Goal: Check status: Check status

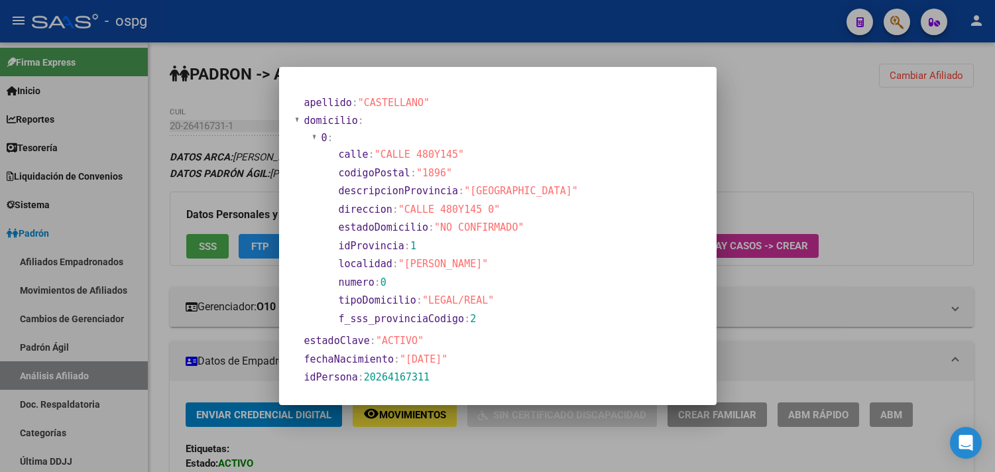
click at [826, 138] on div at bounding box center [497, 236] width 995 height 472
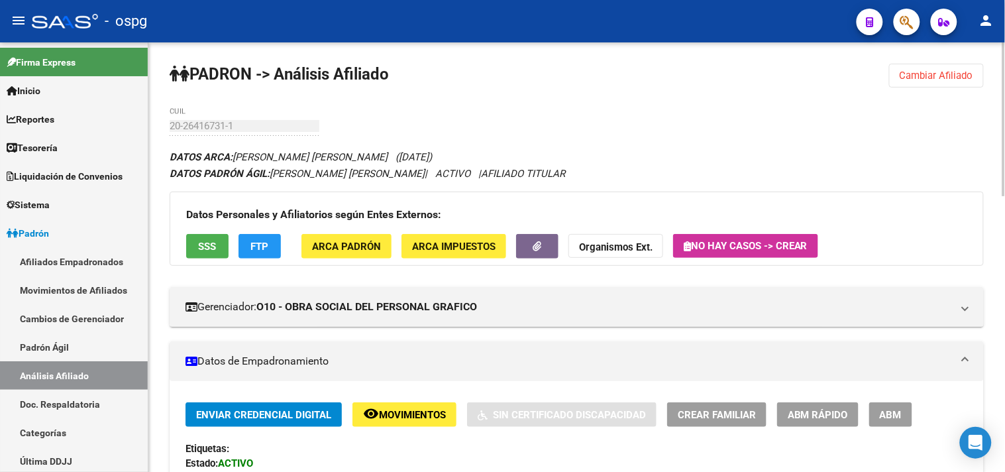
click at [940, 72] on span "Cambiar Afiliado" at bounding box center [937, 76] width 74 height 12
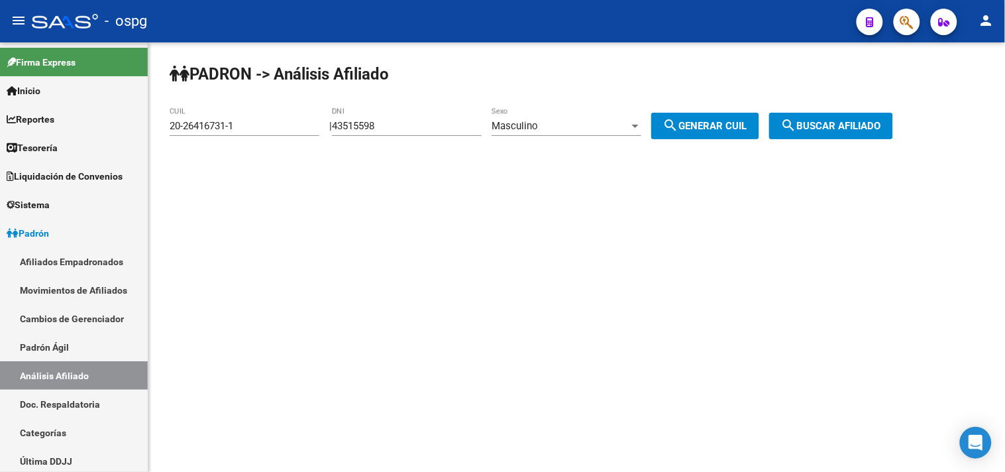
drag, startPoint x: 392, startPoint y: 123, endPoint x: 234, endPoint y: 125, distance: 158.4
click at [235, 126] on app-analisis-afiliado "PADRON -> Análisis Afiliado 20-26416731-1 CUIL | 43515598 DNI Masculino Sexo se…" at bounding box center [536, 126] width 733 height 12
drag, startPoint x: 419, startPoint y: 129, endPoint x: 272, endPoint y: 128, distance: 147.1
click at [274, 129] on app-analisis-afiliado "PADRON -> Análisis Afiliado 20-26416731-1 CUIL | 43515598 DNI Masculino Sexo se…" at bounding box center [536, 126] width 733 height 12
paste input "183653"
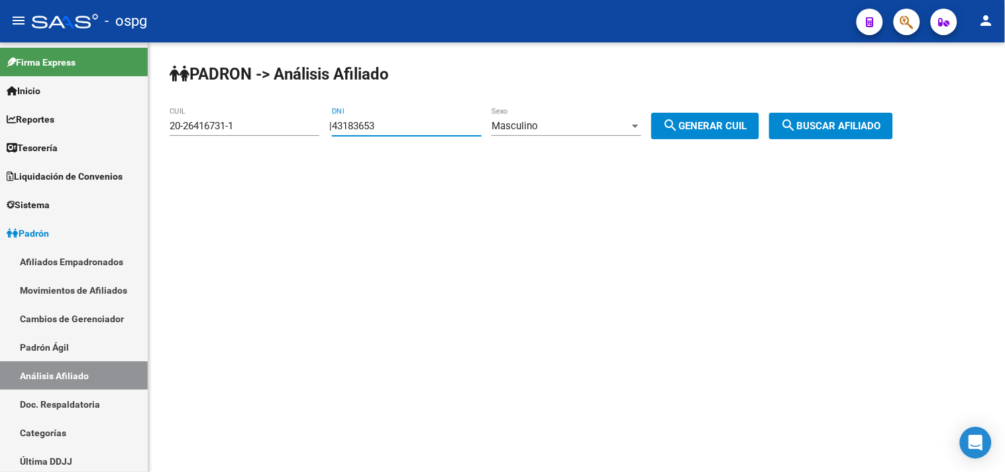
type input "43183653"
click at [579, 120] on div "Masculino Sexo" at bounding box center [567, 121] width 150 height 28
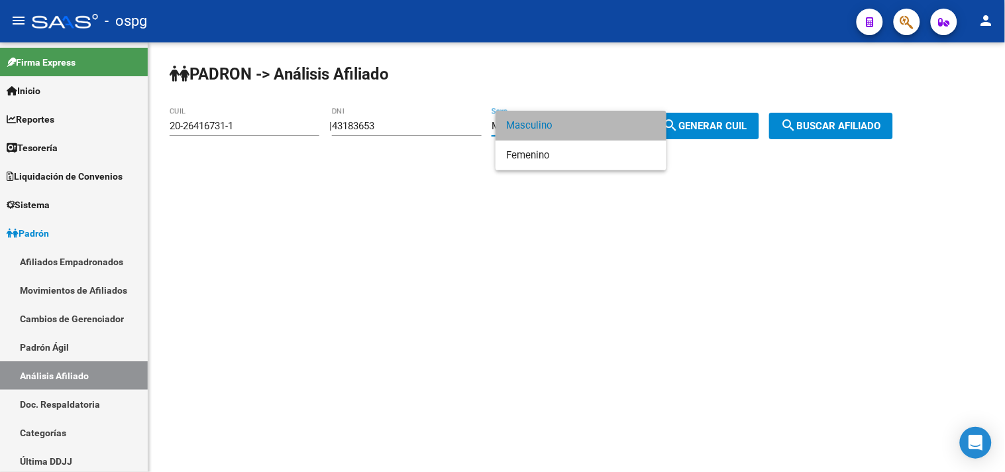
click at [584, 127] on span "Masculino" at bounding box center [581, 126] width 150 height 30
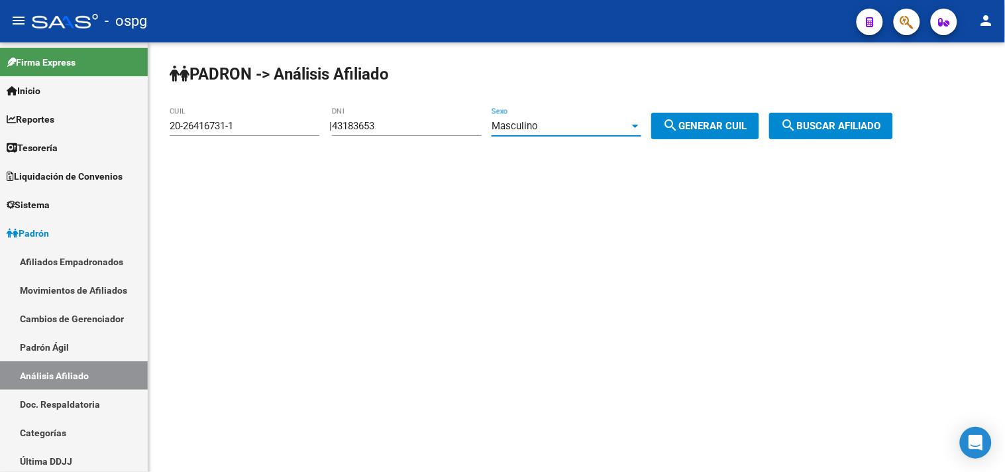
drag, startPoint x: 711, startPoint y: 131, endPoint x: 857, endPoint y: 129, distance: 146.4
click at [714, 131] on span "search Generar CUIL" at bounding box center [705, 126] width 84 height 12
type input "20-43183653-0"
click at [857, 130] on span "search Buscar afiliado" at bounding box center [831, 126] width 100 height 12
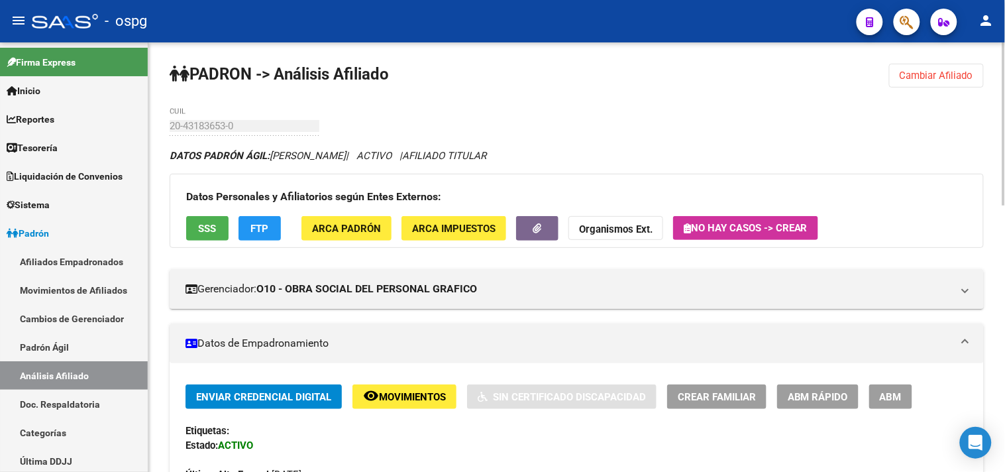
click at [334, 232] on span "ARCA Padrón" at bounding box center [346, 229] width 69 height 12
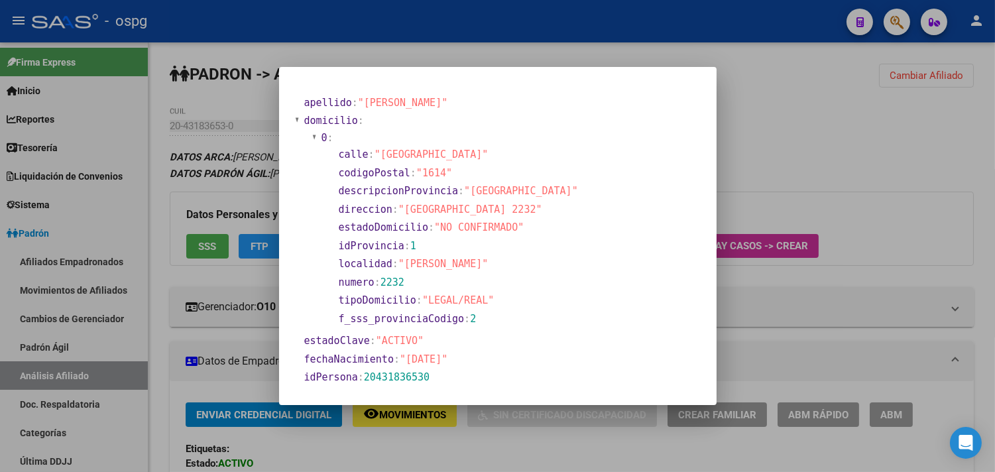
drag, startPoint x: 794, startPoint y: 325, endPoint x: 712, endPoint y: 356, distance: 87.2
click at [794, 326] on div at bounding box center [497, 236] width 995 height 472
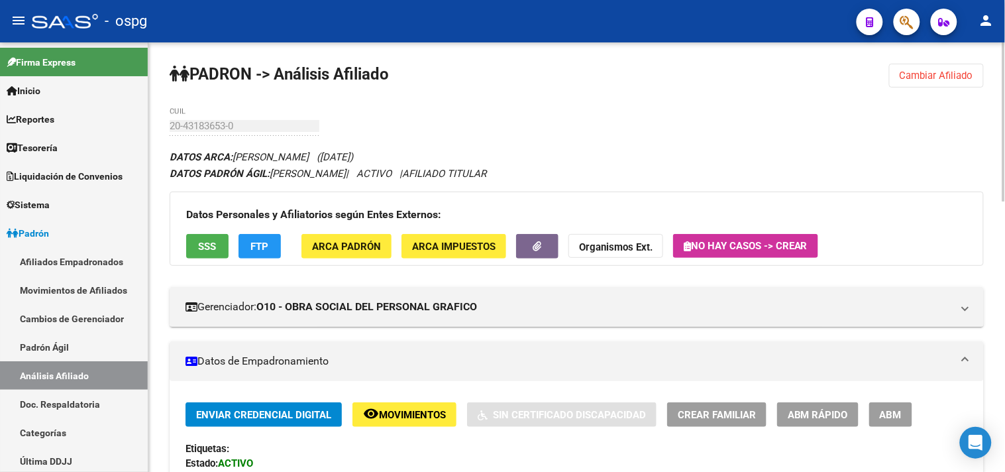
drag, startPoint x: 931, startPoint y: 91, endPoint x: 926, endPoint y: 84, distance: 8.6
click at [924, 80] on button "Cambiar Afiliado" at bounding box center [936, 76] width 95 height 24
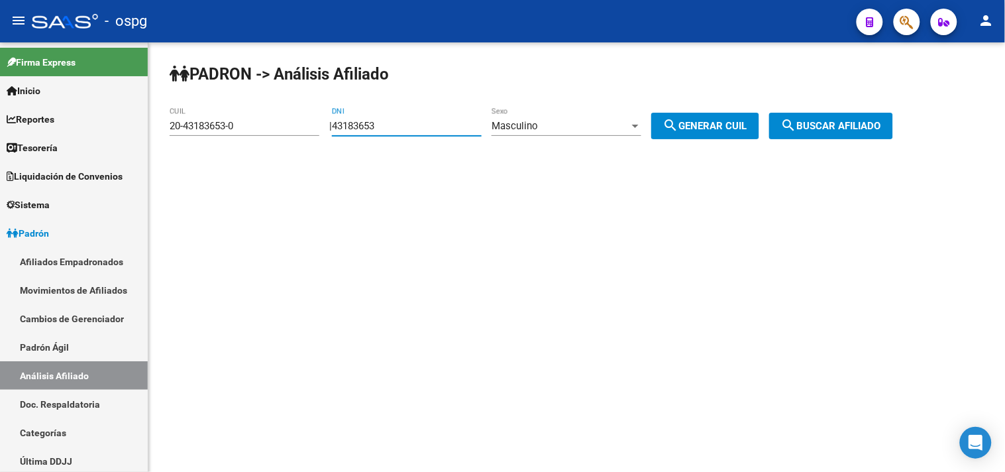
drag, startPoint x: 412, startPoint y: 125, endPoint x: 347, endPoint y: 134, distance: 65.6
click at [204, 120] on app-analisis-afiliado "PADRON -> Análisis Afiliado 20-43183653-0 CUIL | 43183653 DNI Masculino Sexo se…" at bounding box center [536, 126] width 733 height 12
paste input "6034036"
type input "6034036"
drag, startPoint x: 740, startPoint y: 121, endPoint x: 757, endPoint y: 126, distance: 18.0
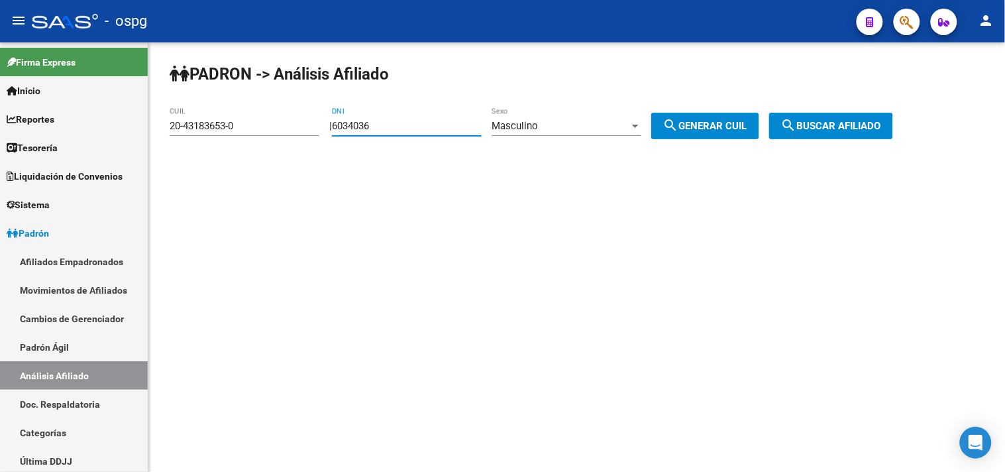
click at [739, 121] on span "search Generar CUIL" at bounding box center [705, 126] width 84 height 12
click at [842, 123] on span "search Buscar afiliado" at bounding box center [831, 126] width 100 height 12
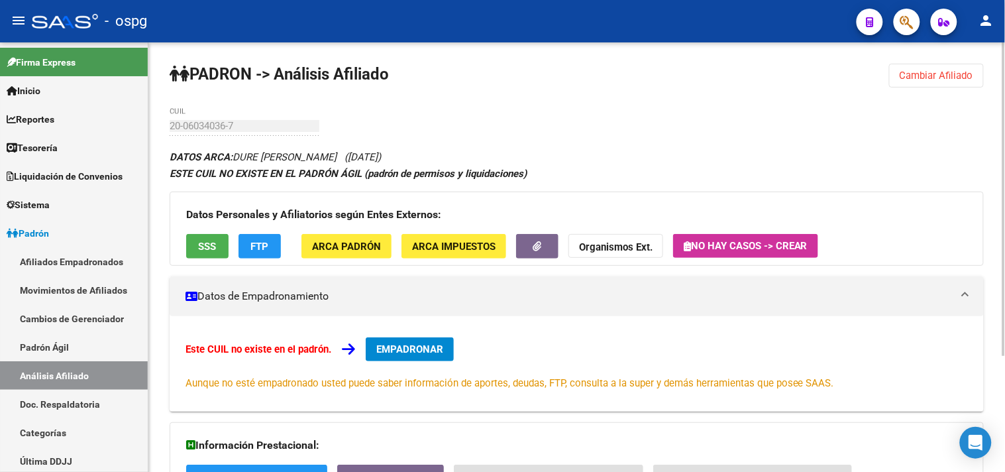
click at [938, 76] on span "Cambiar Afiliado" at bounding box center [937, 76] width 74 height 12
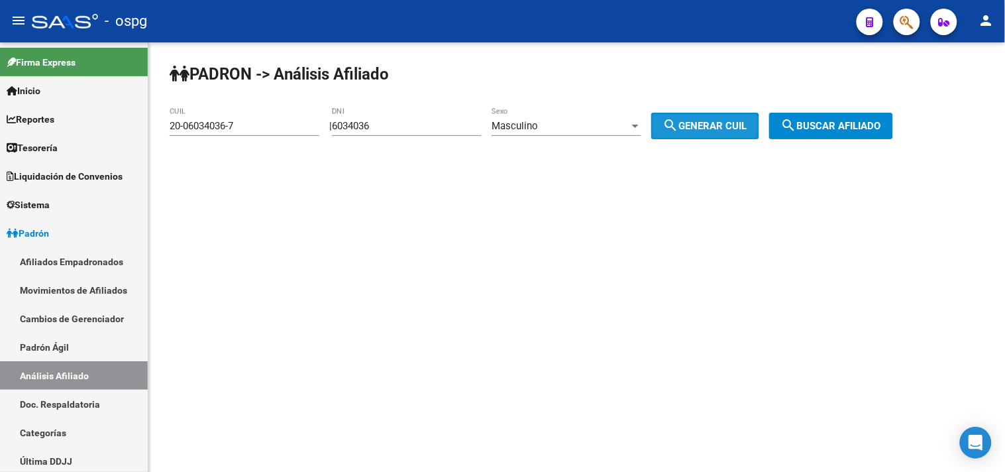
click at [712, 124] on span "search Generar CUIL" at bounding box center [705, 126] width 84 height 12
click at [843, 124] on span "search Buscar afiliado" at bounding box center [831, 126] width 100 height 12
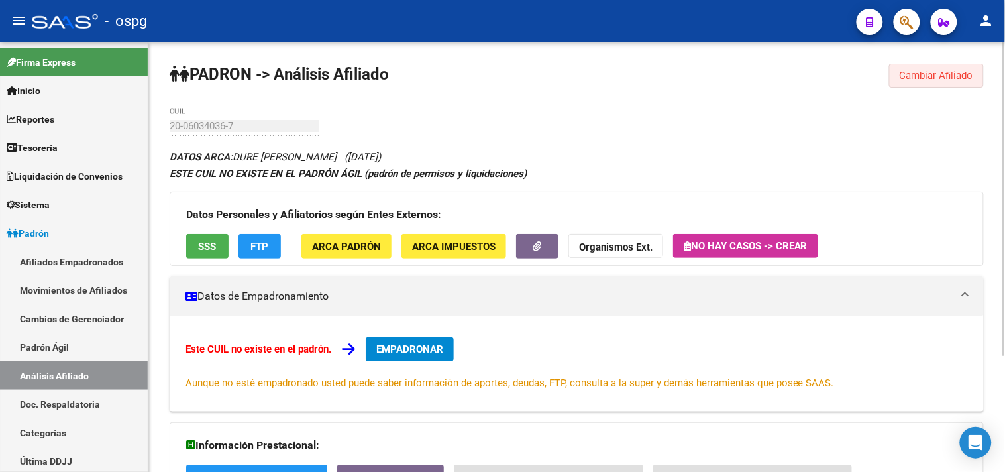
click at [916, 70] on span "Cambiar Afiliado" at bounding box center [937, 76] width 74 height 12
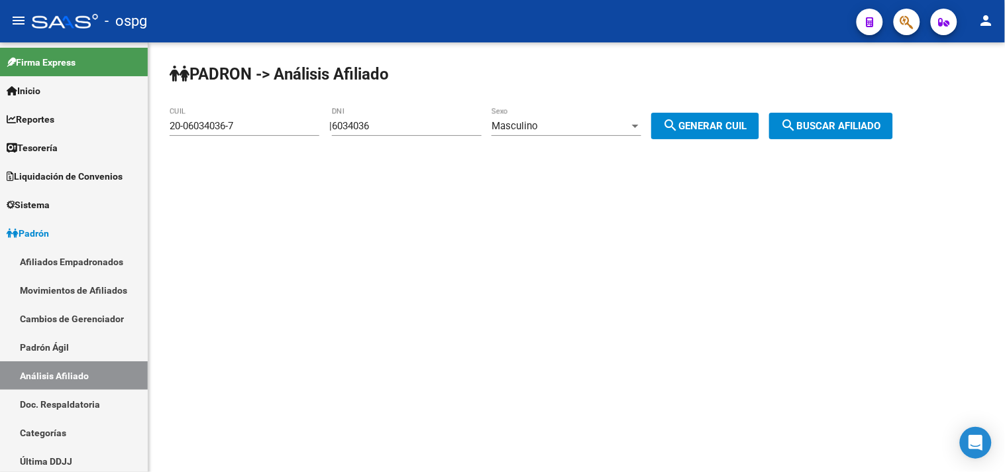
click at [565, 125] on div "Masculino" at bounding box center [561, 126] width 138 height 12
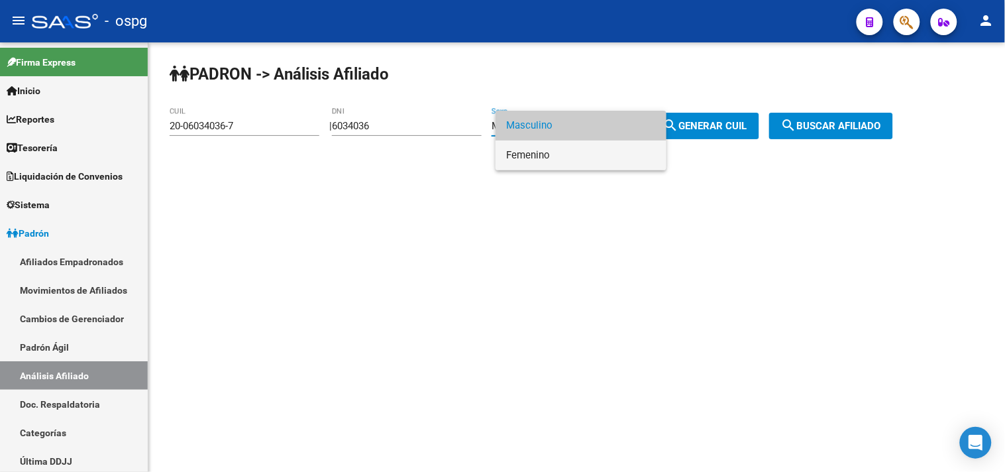
click at [562, 149] on span "Femenino" at bounding box center [581, 155] width 150 height 30
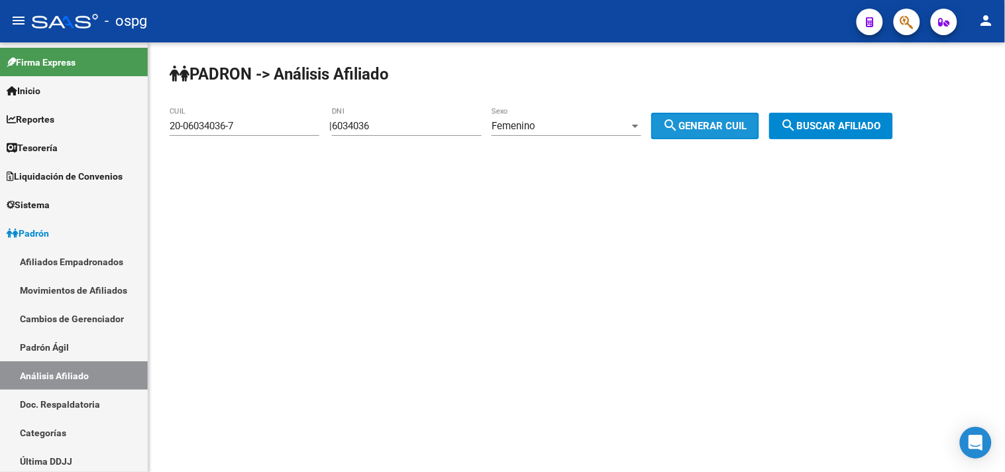
drag, startPoint x: 709, startPoint y: 120, endPoint x: 844, endPoint y: 123, distance: 135.2
click at [724, 120] on span "search Generar CUIL" at bounding box center [705, 126] width 84 height 12
click at [843, 123] on span "search Buscar afiliado" at bounding box center [831, 126] width 100 height 12
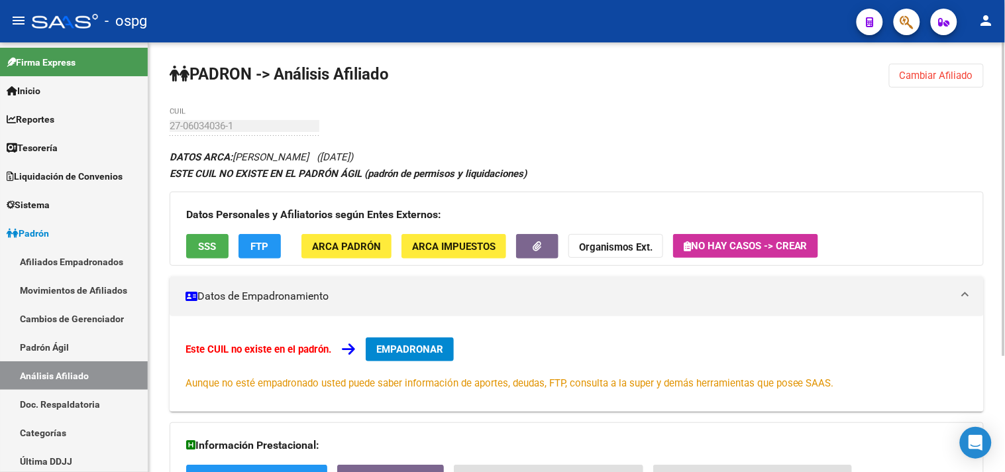
click at [919, 76] on span "Cambiar Afiliado" at bounding box center [937, 76] width 74 height 12
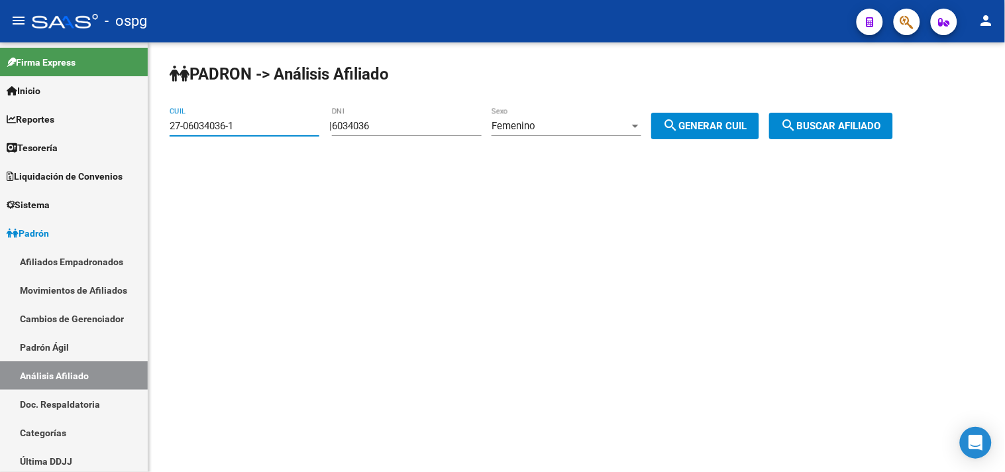
drag, startPoint x: 124, startPoint y: 136, endPoint x: 363, endPoint y: 133, distance: 239.2
click at [123, 136] on mat-sidenav-container "Firma Express Inicio Calendario SSS Instructivos Contacto OS Reportes Tablero d…" at bounding box center [502, 256] width 1005 height 429
paste input "0-15280807"
type input "20-15280807-1"
drag, startPoint x: 837, startPoint y: 123, endPoint x: 830, endPoint y: 121, distance: 6.9
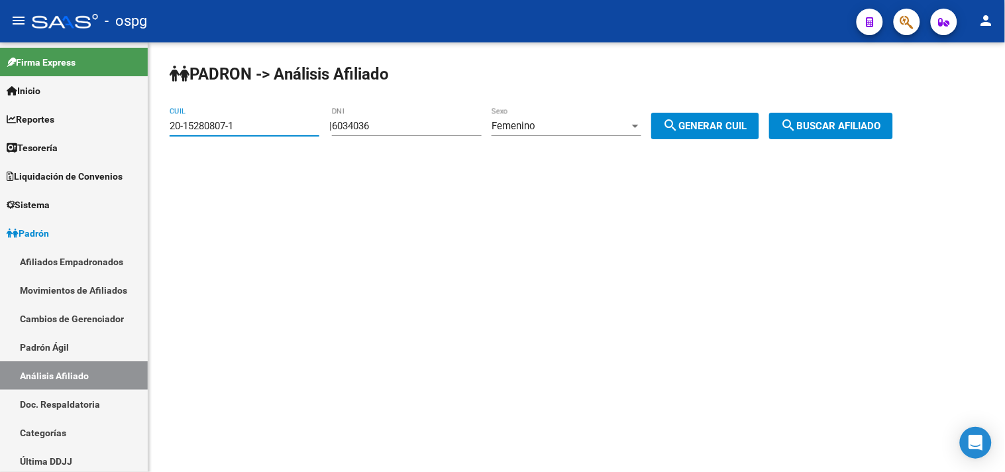
click at [837, 123] on span "search Buscar afiliado" at bounding box center [831, 126] width 100 height 12
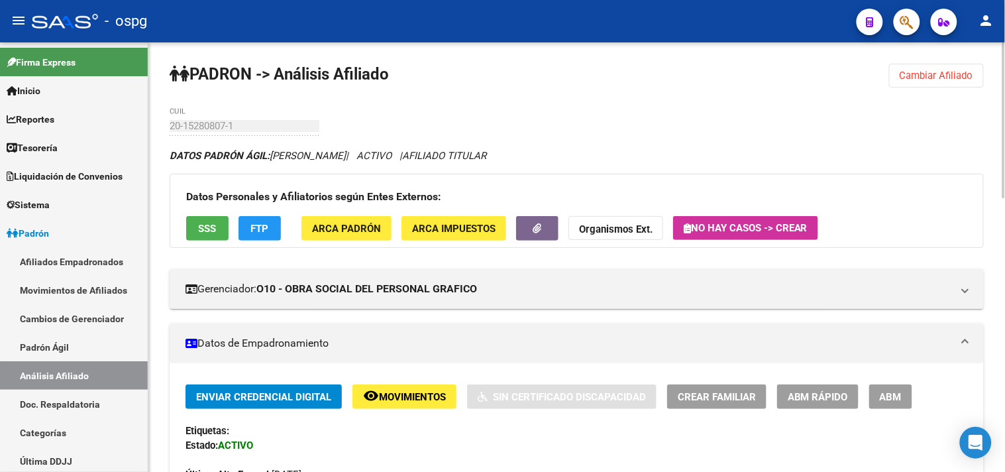
click at [347, 231] on span "ARCA Padrón" at bounding box center [346, 229] width 69 height 12
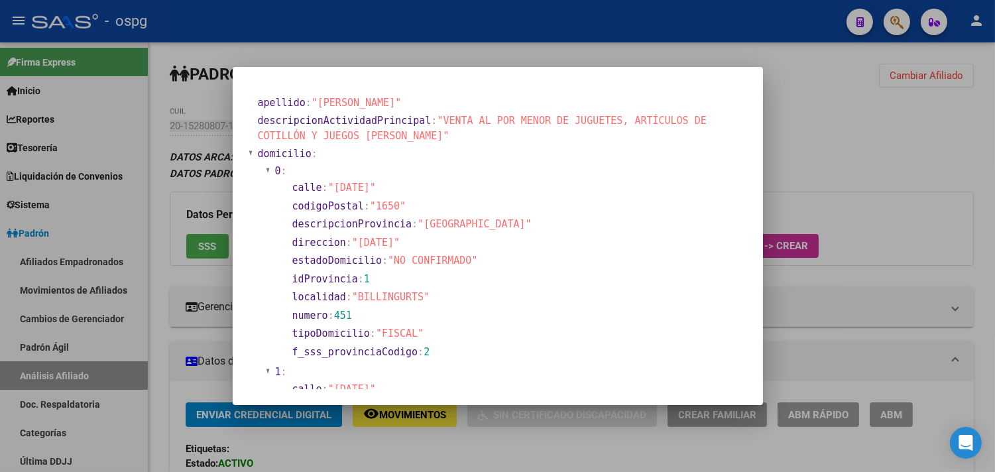
click at [445, 455] on div at bounding box center [497, 236] width 995 height 472
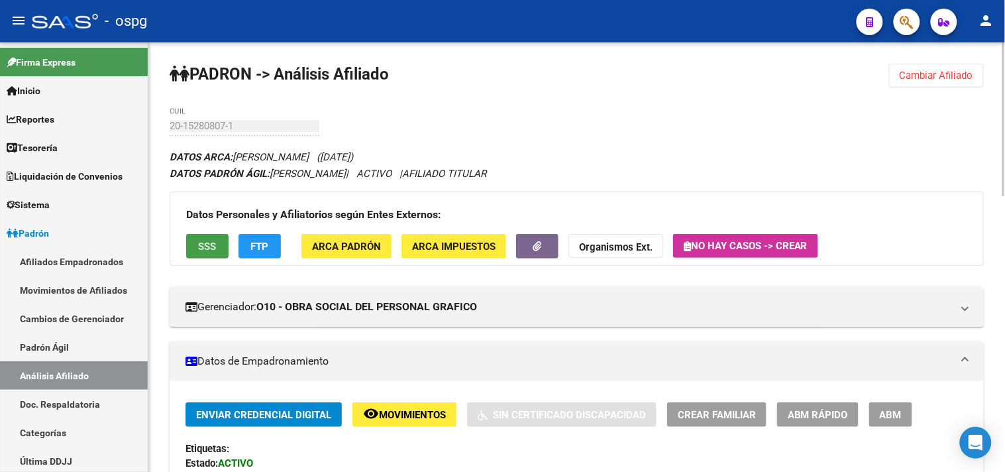
click at [214, 245] on span "SSS" at bounding box center [208, 247] width 18 height 12
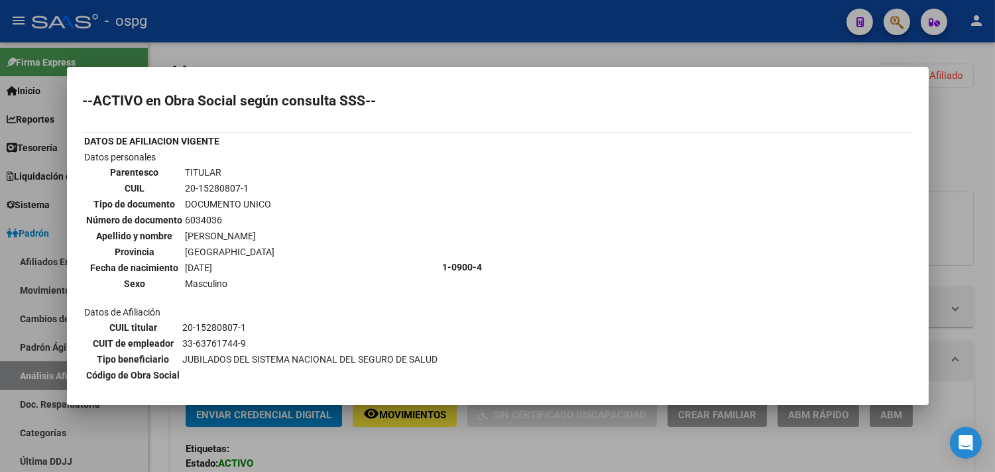
click at [488, 448] on div at bounding box center [497, 236] width 995 height 472
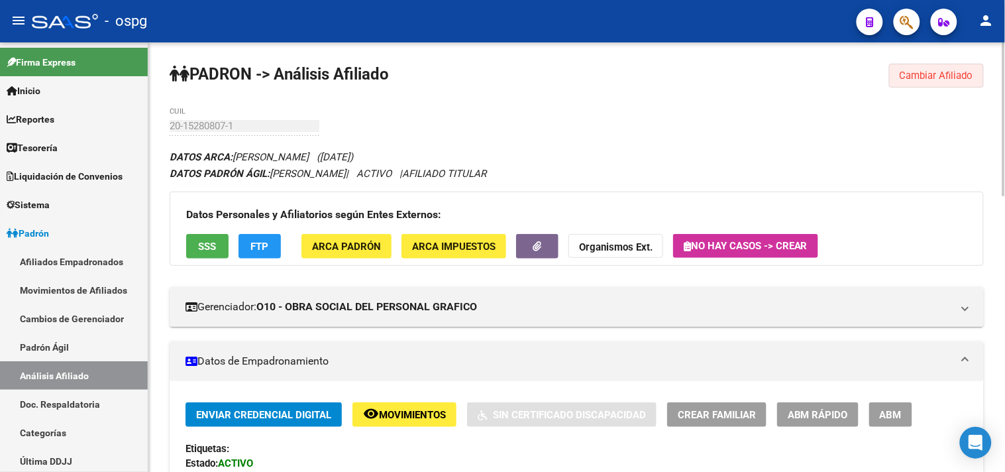
click at [950, 74] on span "Cambiar Afiliado" at bounding box center [937, 76] width 74 height 12
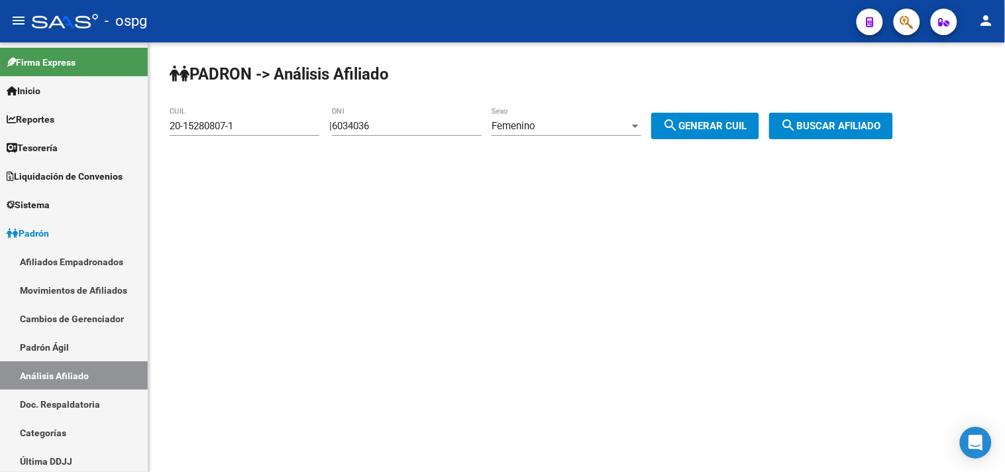
drag, startPoint x: 392, startPoint y: 128, endPoint x: 260, endPoint y: 119, distance: 132.1
click at [262, 120] on app-analisis-afiliado "PADRON -> Análisis Afiliado 20-15280807-1 CUIL | 6034036 DNI Femenino Sexo sear…" at bounding box center [536, 126] width 733 height 12
paste input "32205134"
type input "32205134"
click at [747, 129] on span "search Generar CUIL" at bounding box center [705, 126] width 84 height 12
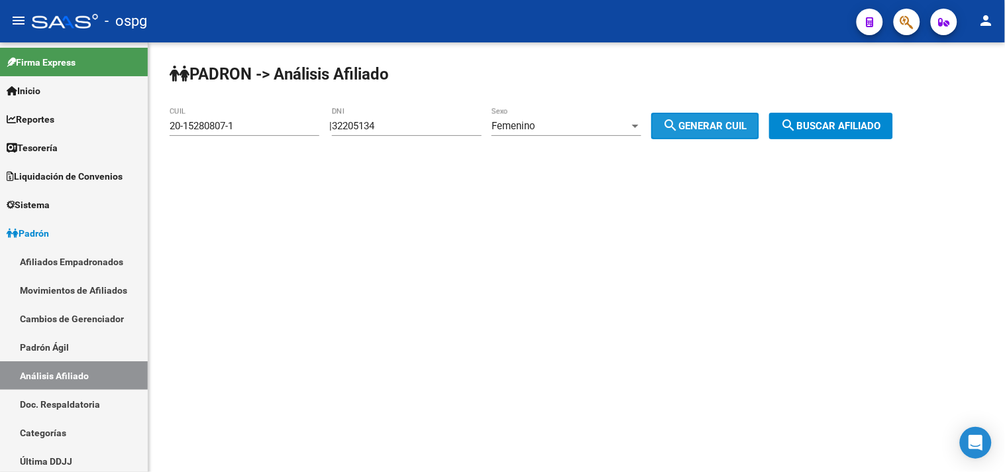
type input "23-32205134-4"
click at [836, 117] on button "search Buscar afiliado" at bounding box center [831, 126] width 124 height 27
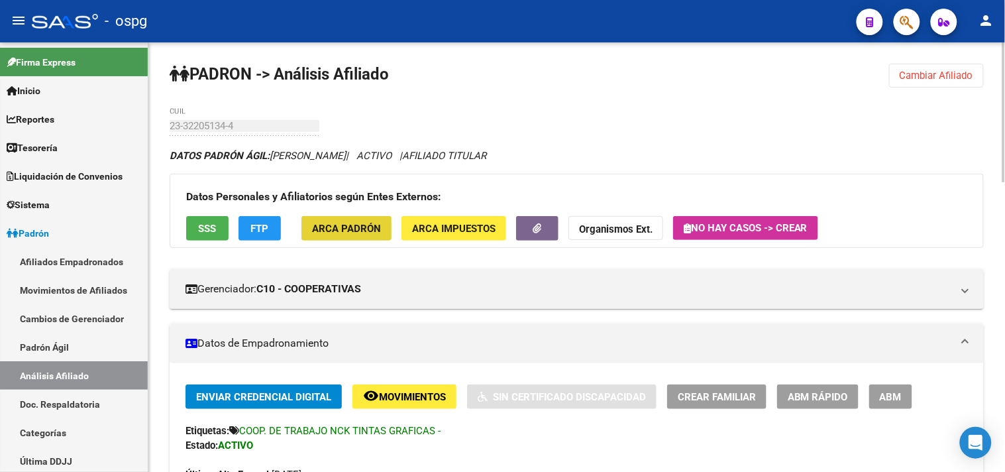
click at [362, 226] on span "ARCA Padrón" at bounding box center [346, 229] width 69 height 12
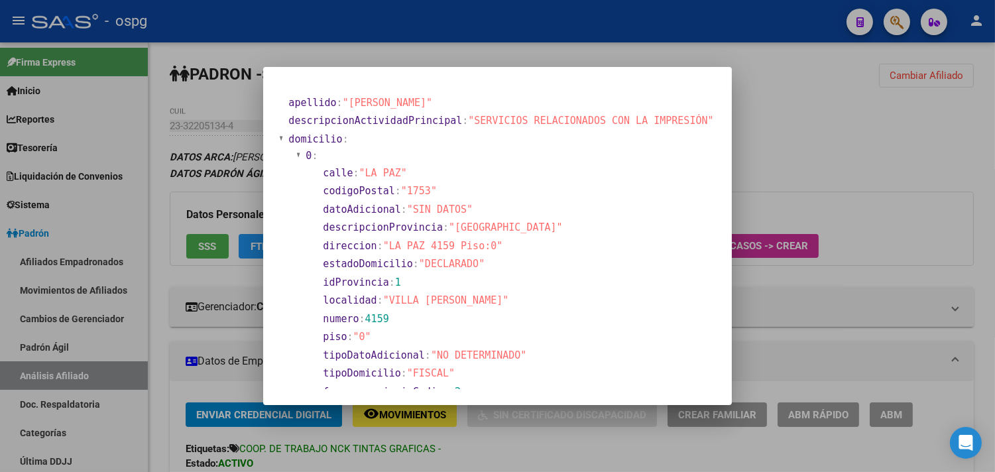
drag, startPoint x: 844, startPoint y: 141, endPoint x: 853, endPoint y: 119, distance: 23.8
click at [846, 135] on div at bounding box center [497, 236] width 995 height 472
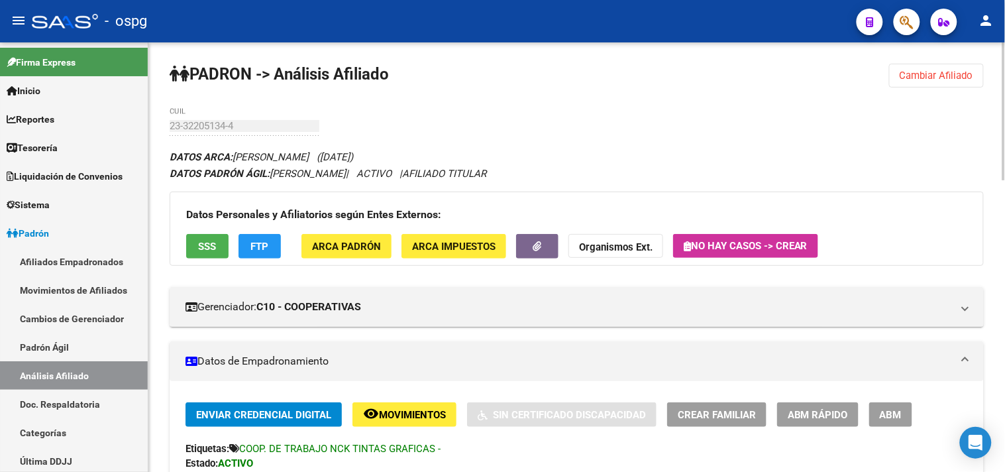
click at [905, 80] on span "Cambiar Afiliado" at bounding box center [937, 76] width 74 height 12
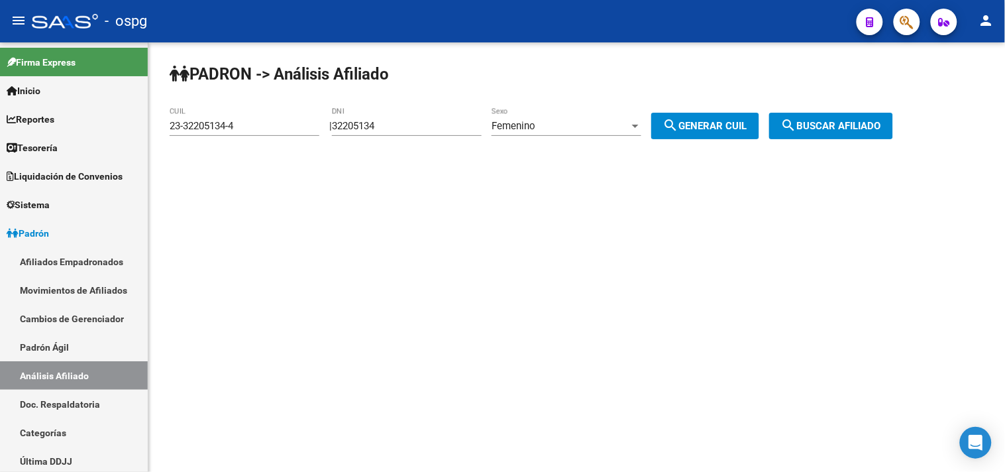
drag, startPoint x: 254, startPoint y: 109, endPoint x: 204, endPoint y: 109, distance: 50.4
click at [204, 120] on app-analisis-afiliado "PADRON -> Análisis Afiliado 23-32205134-4 CUIL | 32205134 DNI Femenino Sexo sea…" at bounding box center [536, 126] width 733 height 12
paste input "43510226"
type input "43510226"
click at [535, 129] on span "Femenino" at bounding box center [514, 126] width 44 height 12
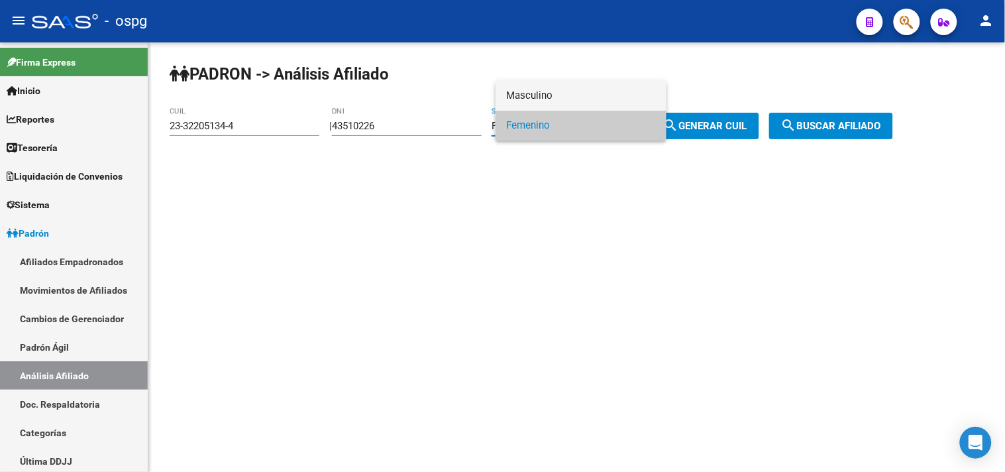
click at [545, 95] on span "Masculino" at bounding box center [581, 96] width 150 height 30
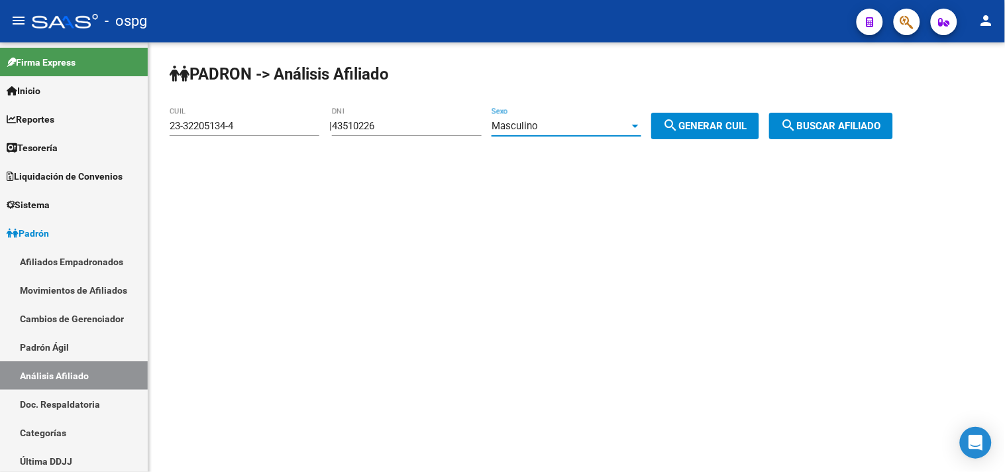
drag, startPoint x: 698, startPoint y: 125, endPoint x: 900, endPoint y: 120, distance: 201.5
click at [724, 125] on span "search Generar CUIL" at bounding box center [705, 126] width 84 height 12
type input "20-43510226-4"
drag, startPoint x: 895, startPoint y: 124, endPoint x: 842, endPoint y: 122, distance: 53.7
click at [881, 124] on span "search Buscar afiliado" at bounding box center [831, 126] width 100 height 12
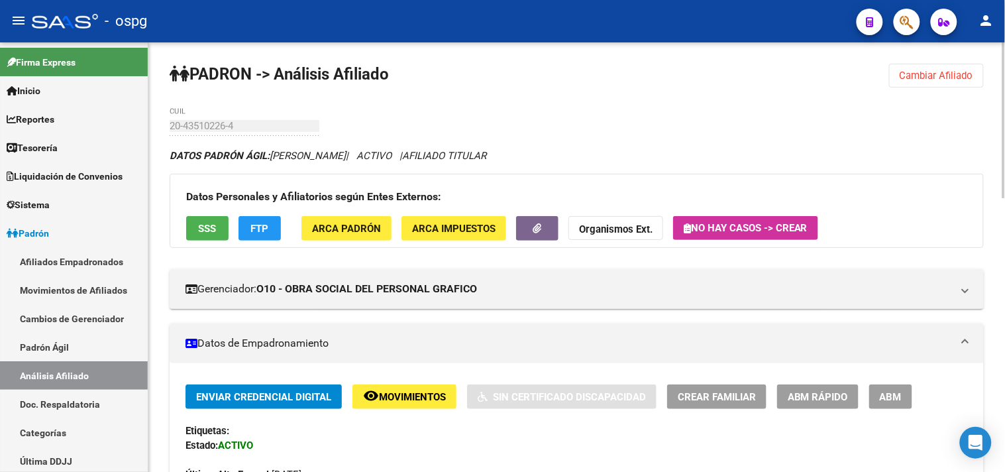
click at [353, 228] on span "ARCA Padrón" at bounding box center [346, 229] width 69 height 12
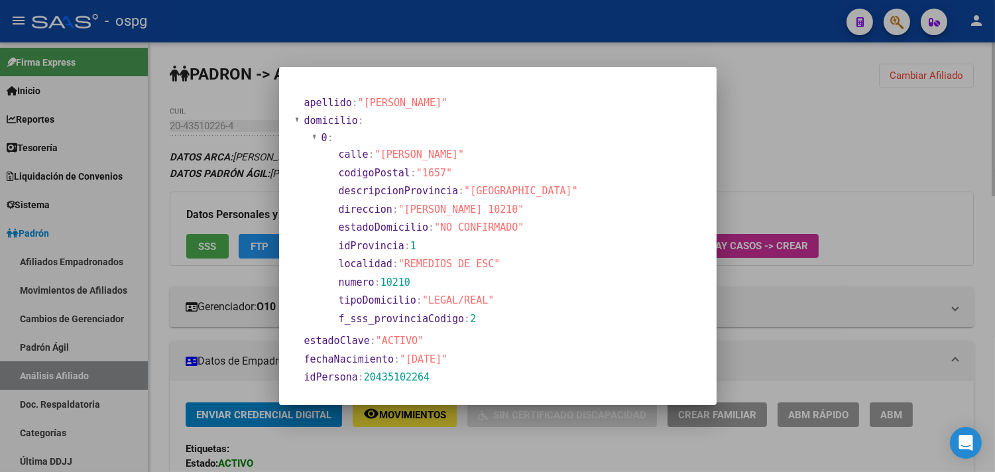
click at [812, 113] on div at bounding box center [497, 236] width 995 height 472
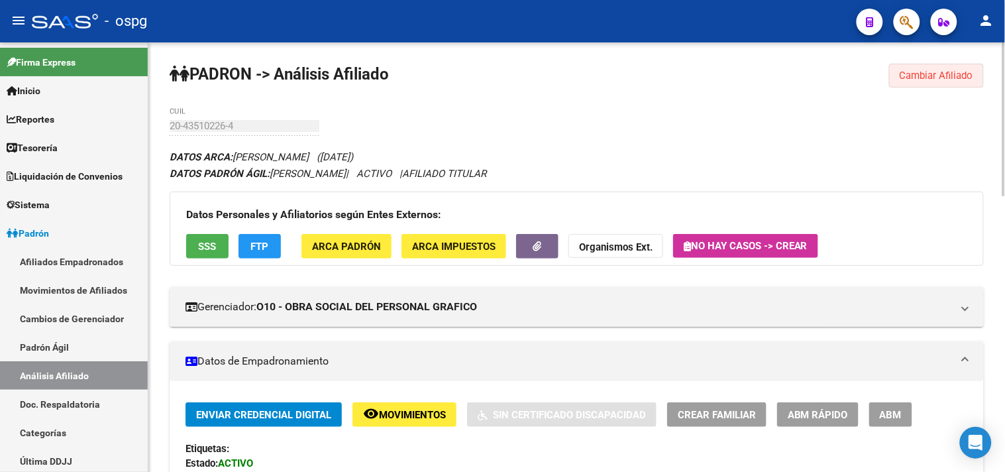
click at [902, 65] on button "Cambiar Afiliado" at bounding box center [936, 76] width 95 height 24
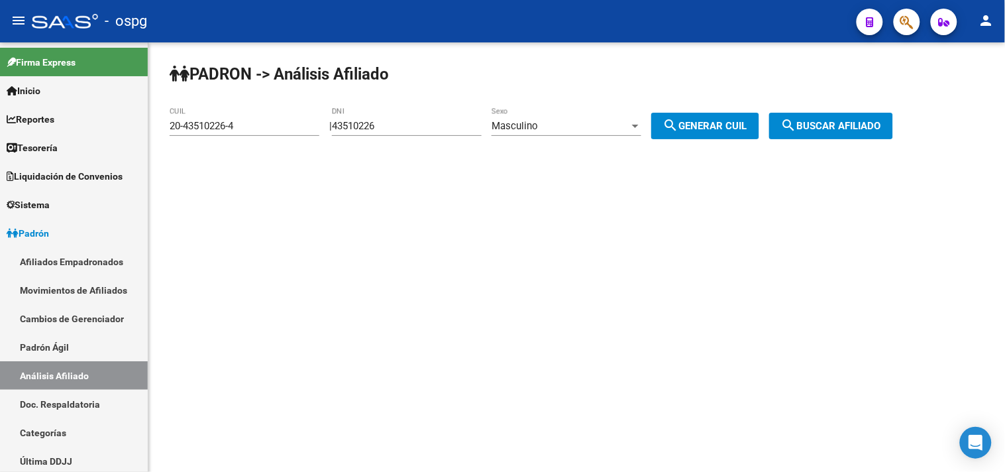
drag, startPoint x: 400, startPoint y: 125, endPoint x: 232, endPoint y: 131, distance: 167.8
click at [232, 131] on app-analisis-afiliado "PADRON -> Análisis Afiliado 20-43510226-4 CUIL | 43510226 DNI Masculino Sexo se…" at bounding box center [536, 126] width 733 height 12
paste input "96299289"
type input "96299289"
drag, startPoint x: 707, startPoint y: 123, endPoint x: 803, endPoint y: 125, distance: 96.1
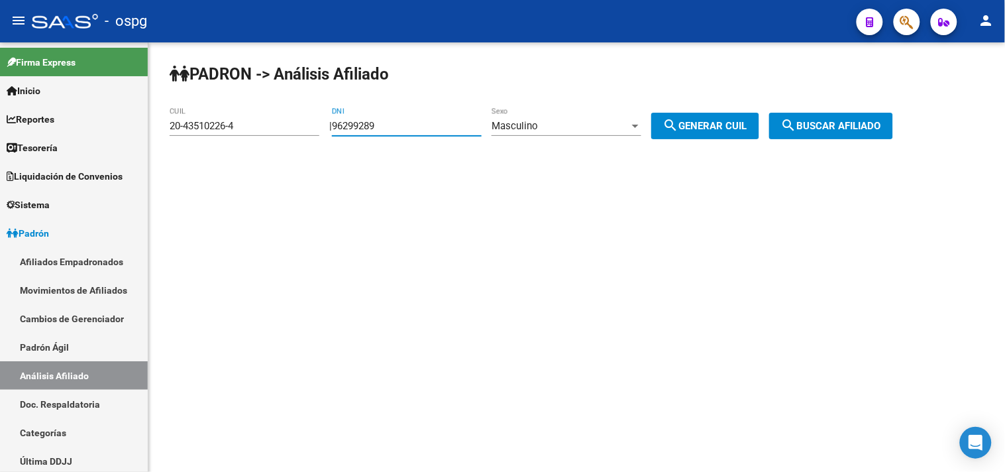
click at [712, 126] on span "search Generar CUIL" at bounding box center [705, 126] width 84 height 12
type input "20-96299289-8"
click at [836, 124] on span "search Buscar afiliado" at bounding box center [831, 126] width 100 height 12
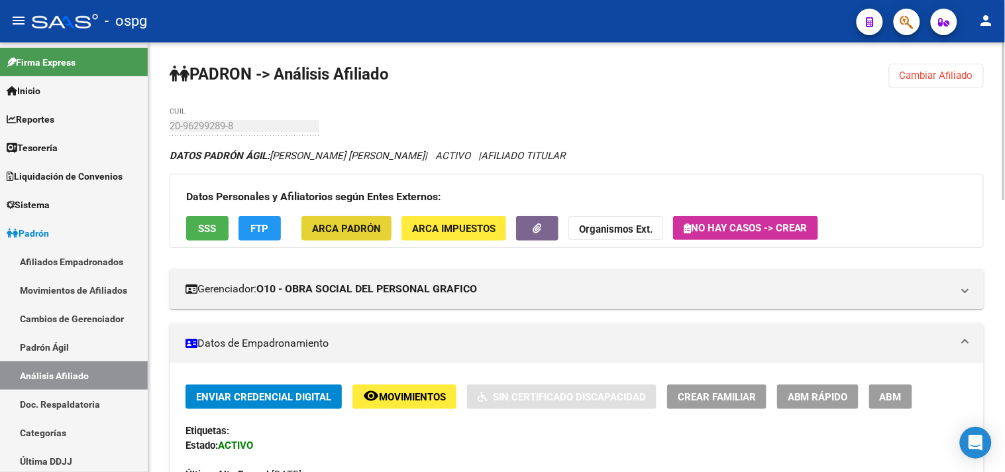
click at [331, 223] on span "ARCA Padrón" at bounding box center [346, 229] width 69 height 12
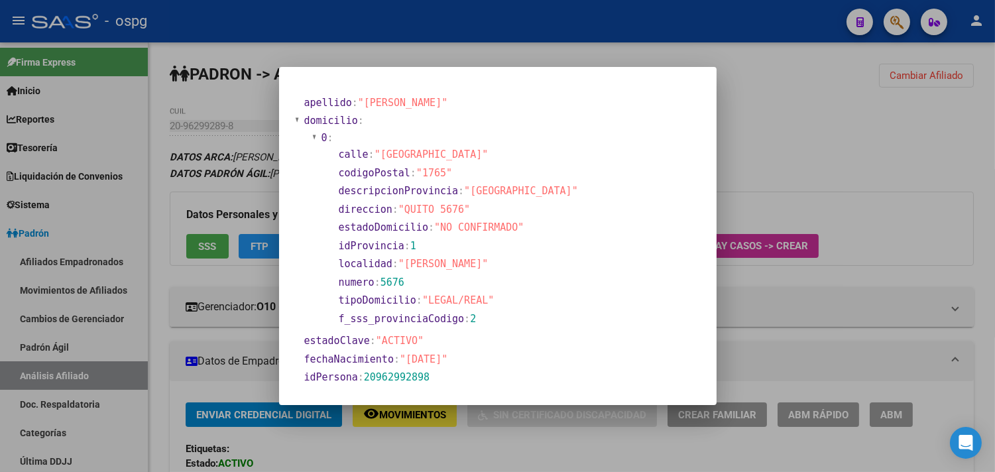
drag, startPoint x: 802, startPoint y: 150, endPoint x: 547, endPoint y: 13, distance: 289.6
click at [803, 150] on div at bounding box center [497, 236] width 995 height 472
